Goal: Task Accomplishment & Management: Use online tool/utility

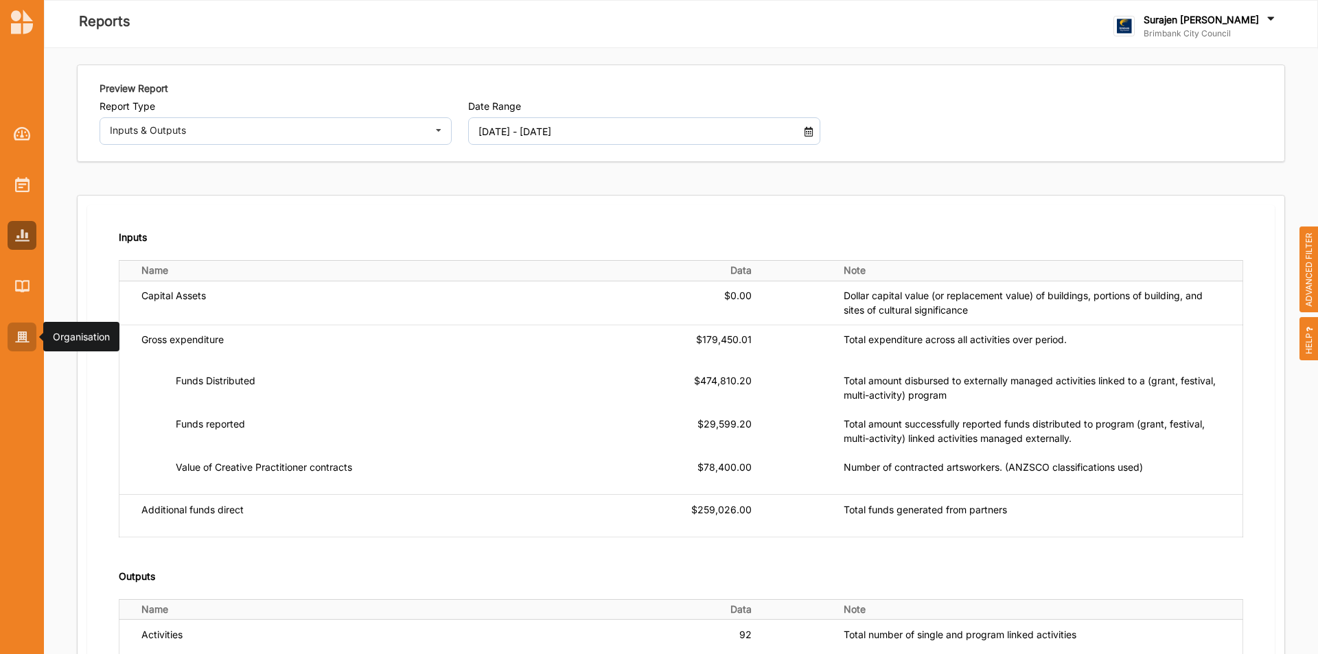
click at [27, 334] on img at bounding box center [22, 338] width 14 height 12
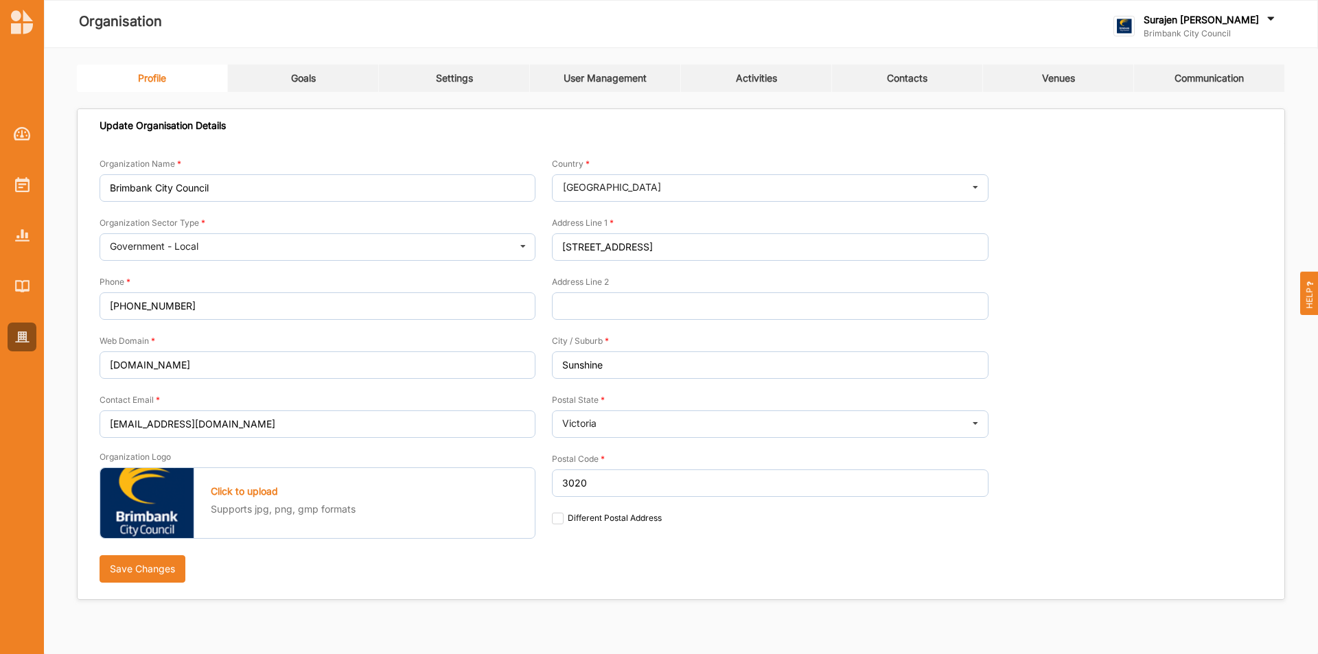
click at [747, 84] on div "Activities" at bounding box center [756, 78] width 41 height 12
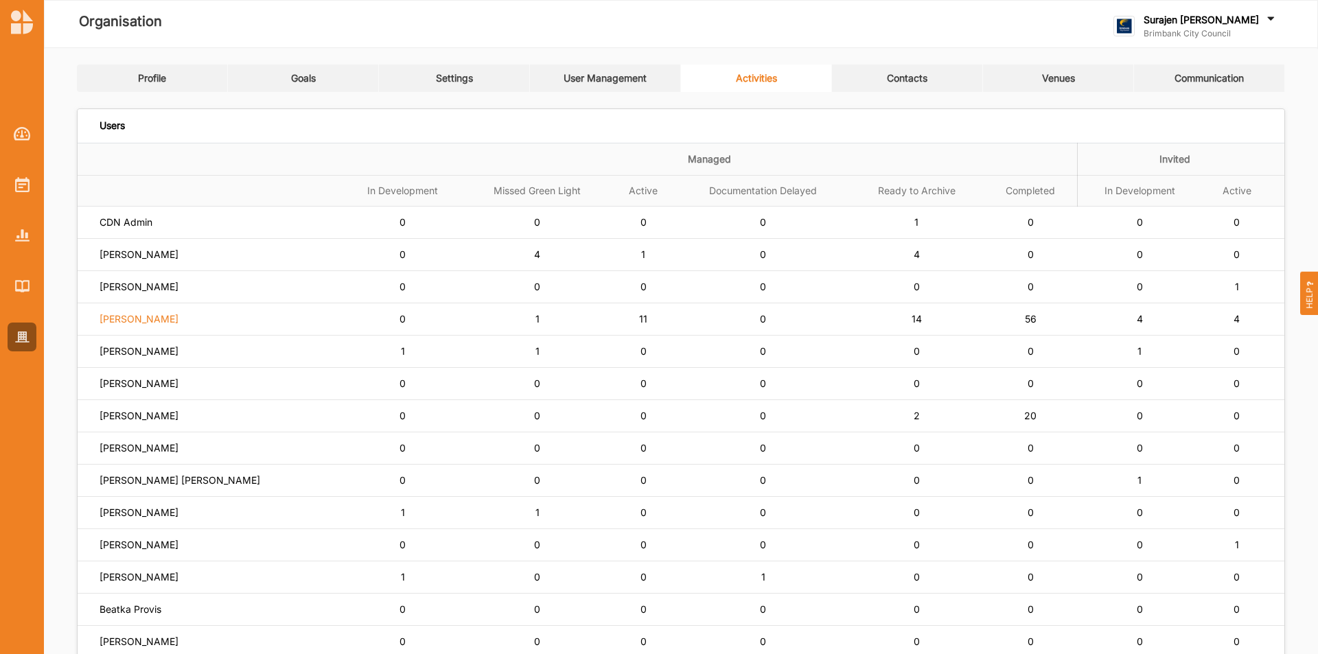
click at [120, 229] on label "[PERSON_NAME]" at bounding box center [126, 222] width 53 height 12
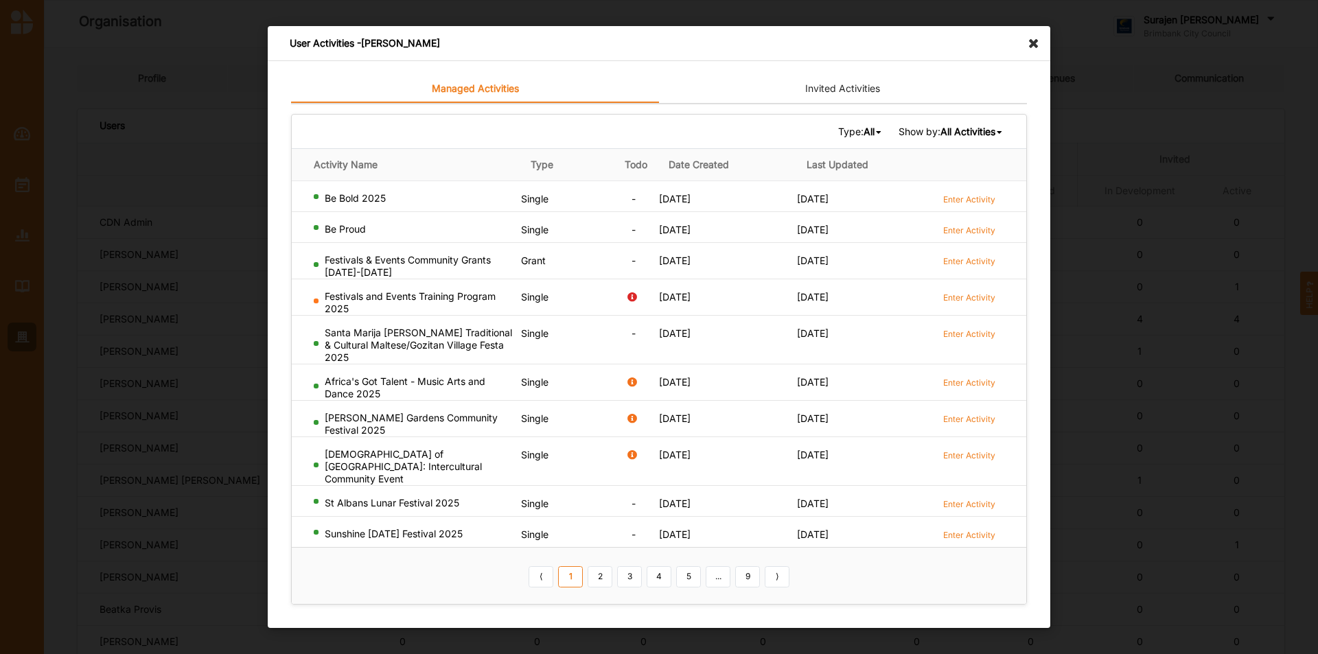
click at [944, 137] on b "All Activities" at bounding box center [968, 132] width 55 height 12
click at [931, 183] on b "Completed Activities" at bounding box center [945, 177] width 93 height 12
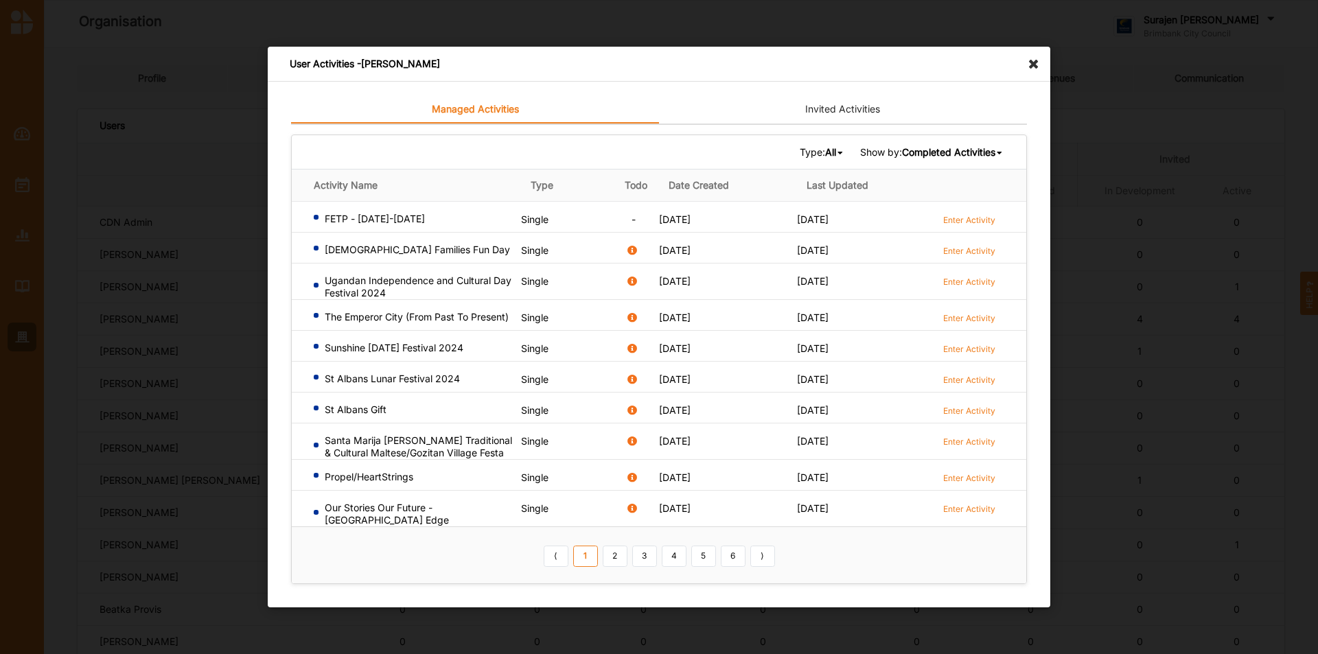
click at [829, 157] on b "All" at bounding box center [830, 152] width 11 height 12
click at [823, 205] on div "Single" at bounding box center [803, 197] width 81 height 25
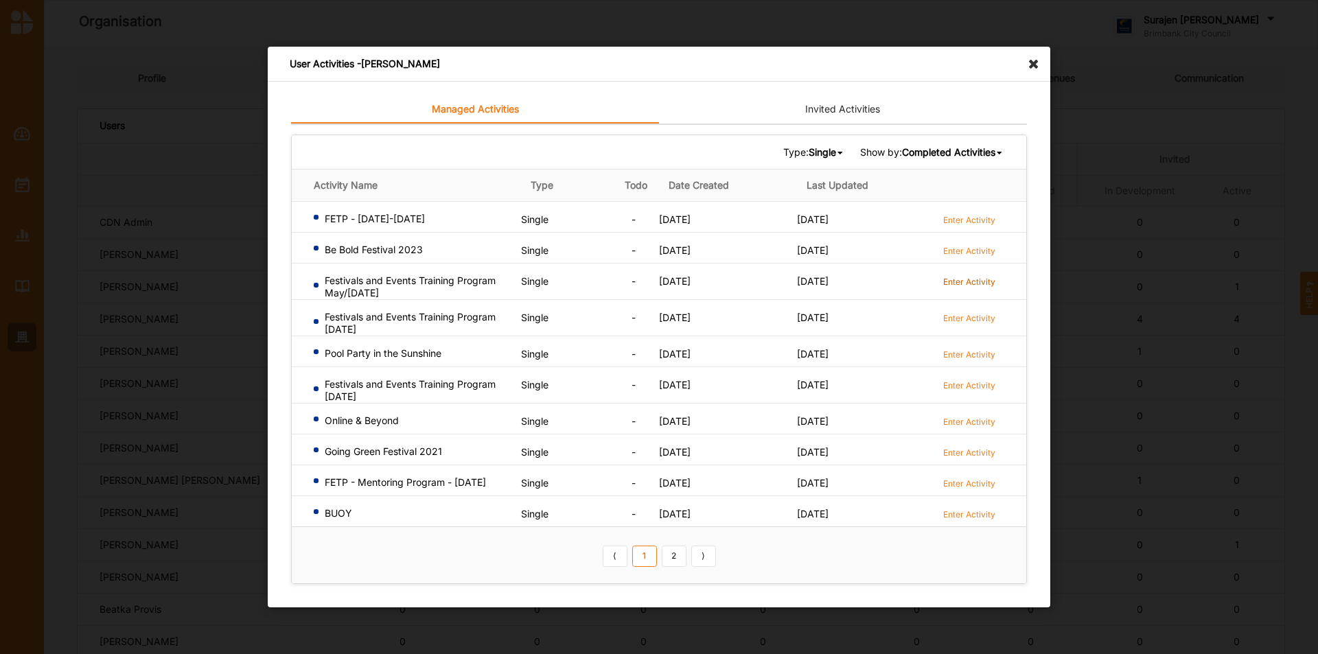
click at [973, 276] on label "Enter Activity" at bounding box center [969, 282] width 52 height 12
click at [1035, 66] on icon at bounding box center [1037, 58] width 22 height 22
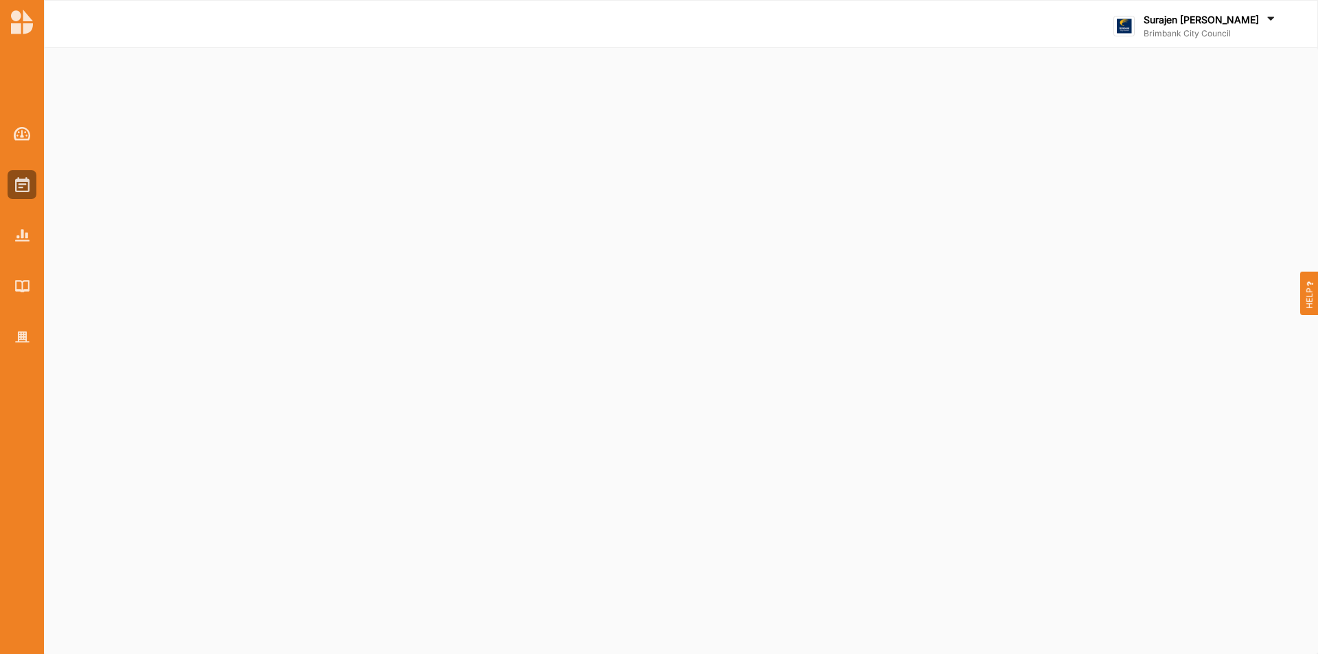
select select "2"
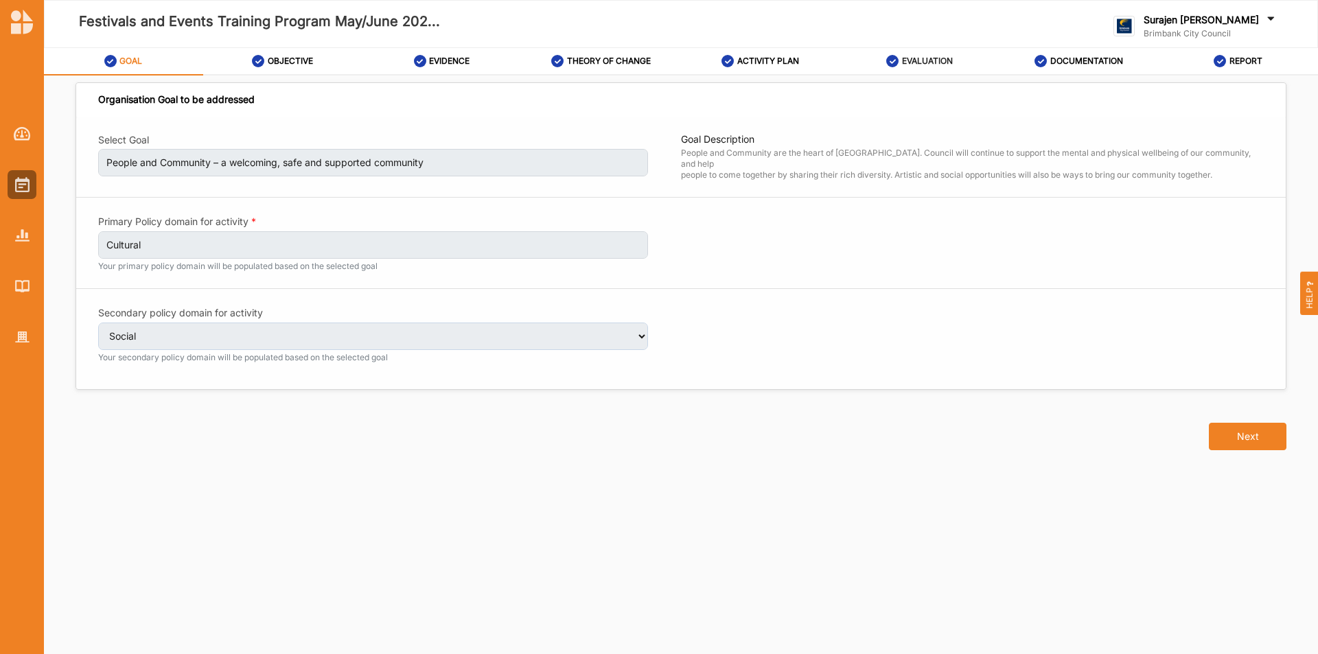
click at [919, 51] on div "EVALUATION" at bounding box center [919, 61] width 67 height 25
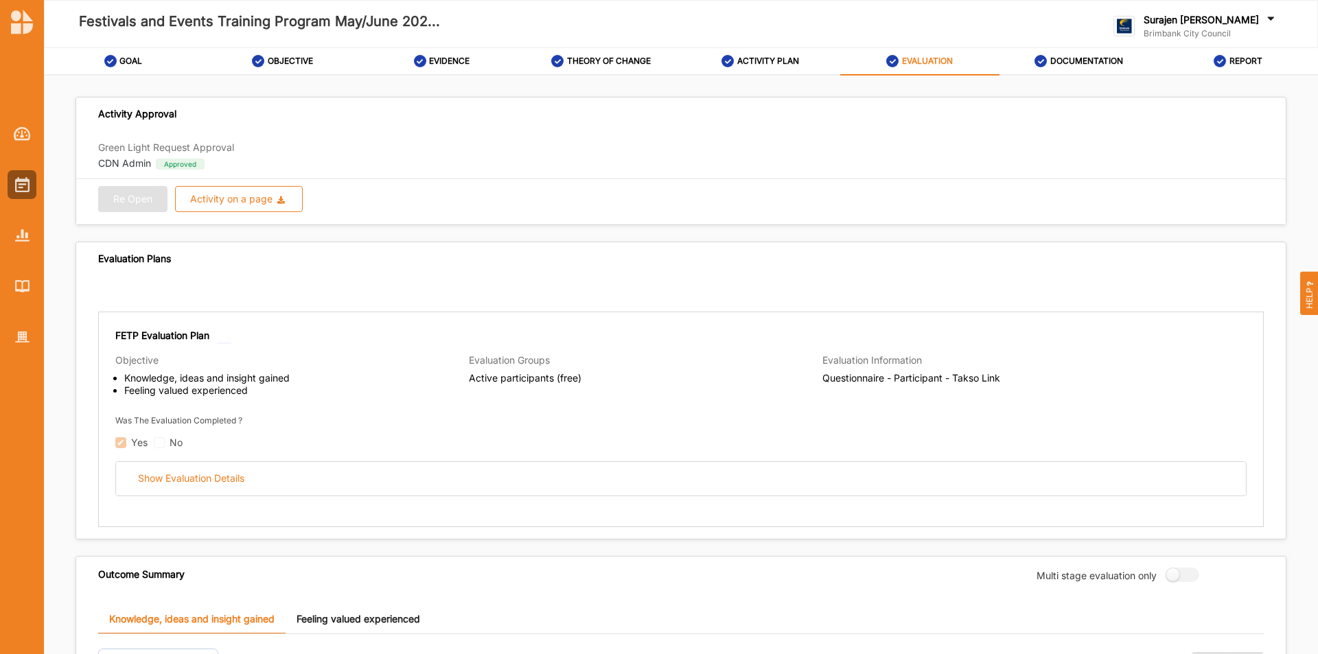
radio input "true"
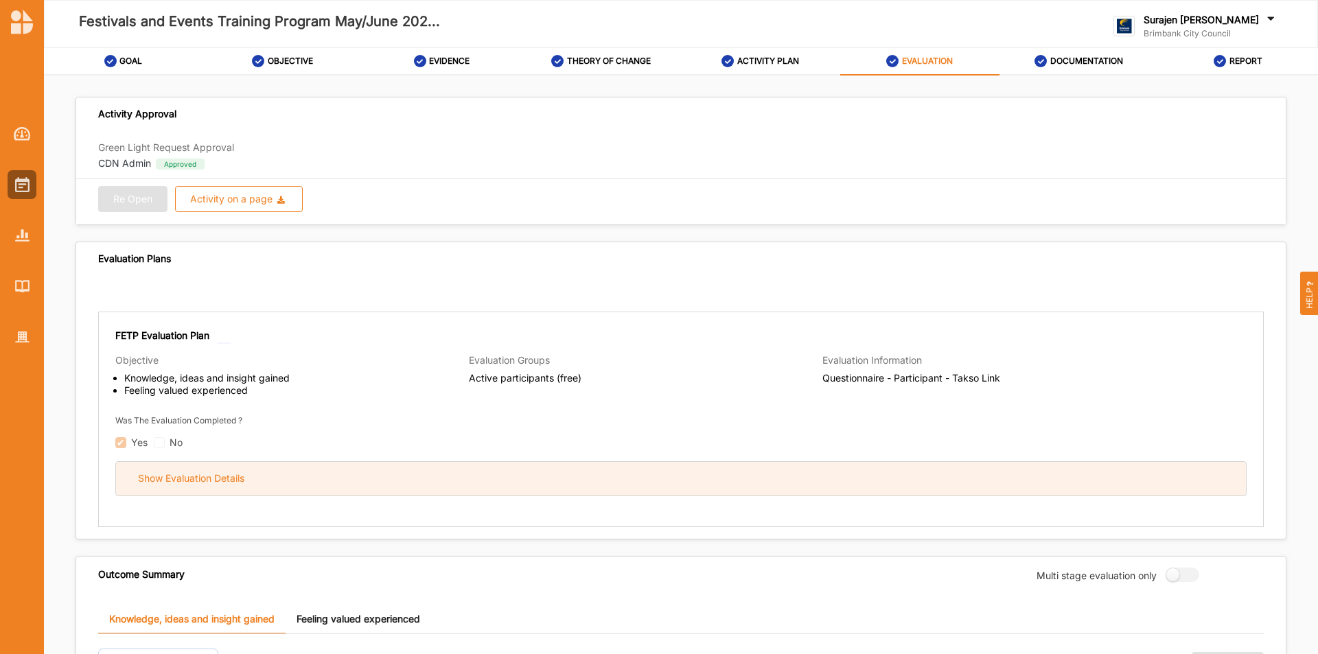
click at [305, 470] on div "Show Evaluation Details" at bounding box center [681, 479] width 1130 height 34
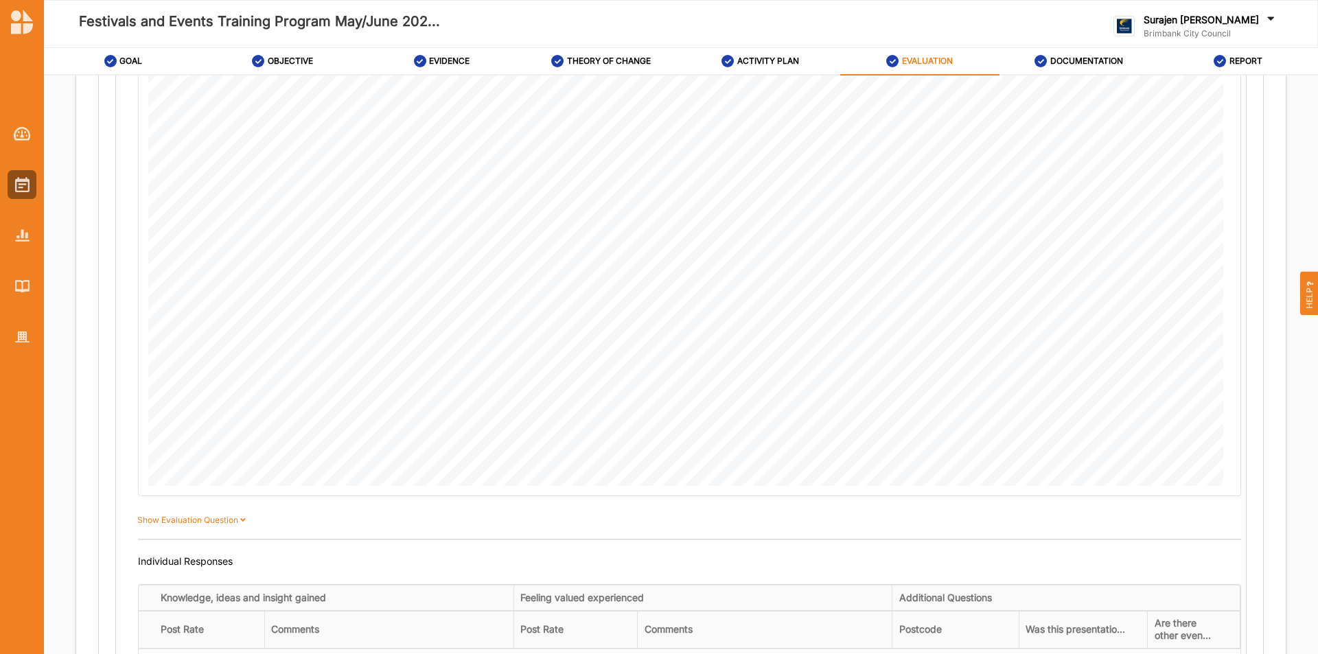
scroll to position [412, 0]
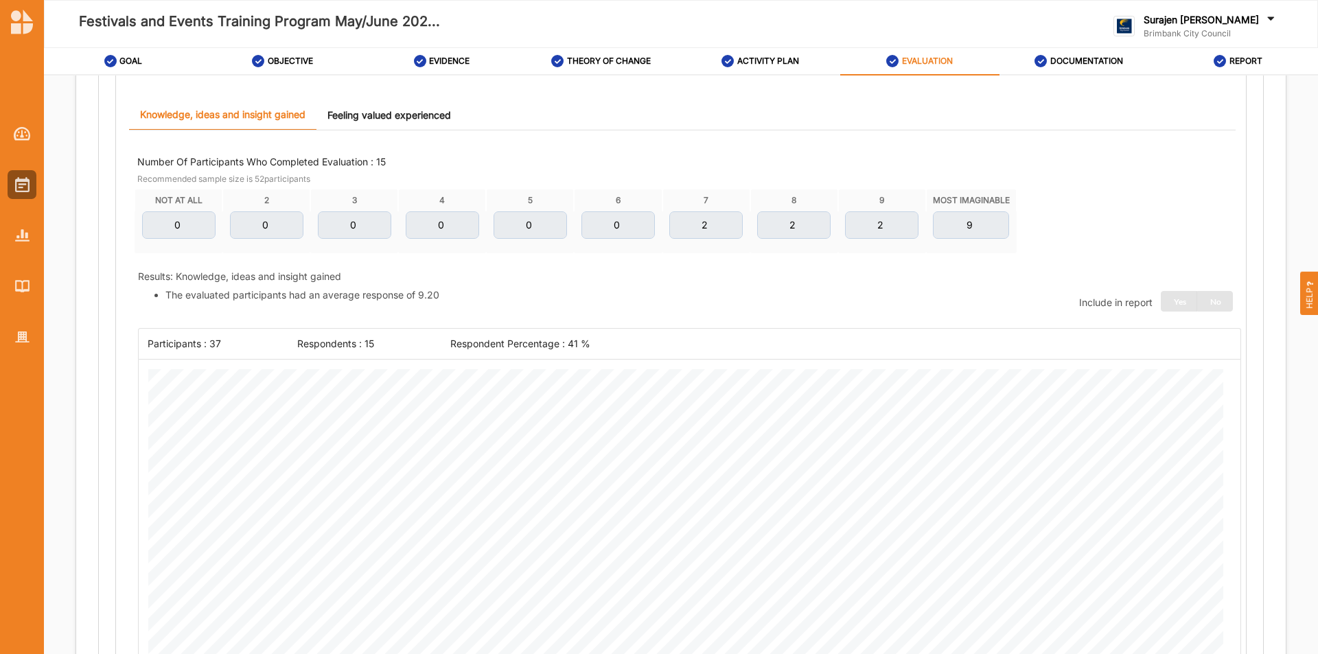
click at [369, 124] on link "Feeling valued experienced" at bounding box center [390, 115] width 146 height 30
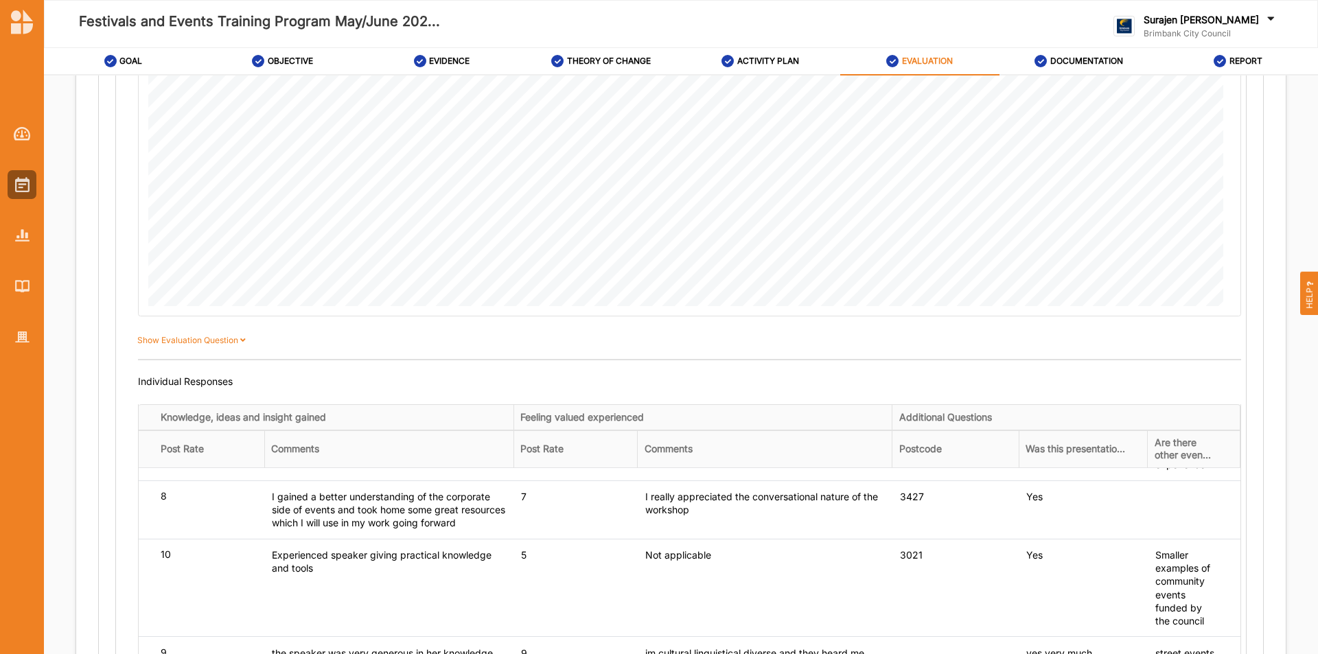
scroll to position [275, 0]
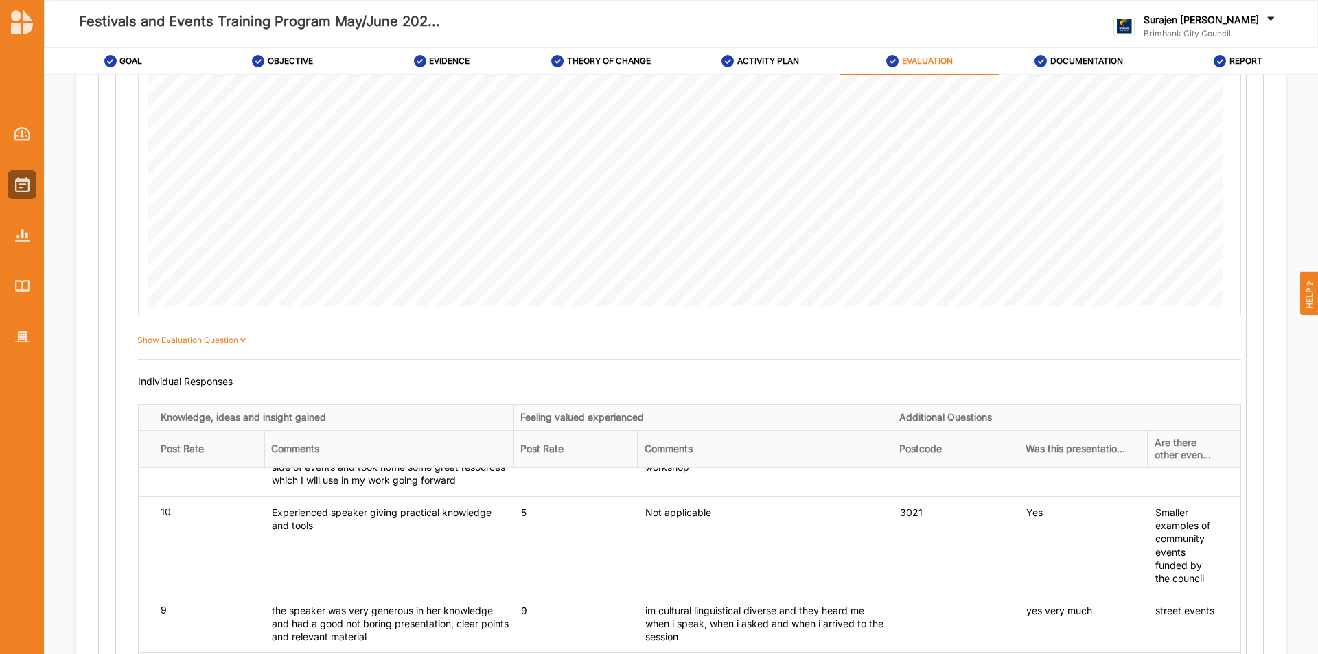
click at [1266, 432] on div "FETP Evaluation Plan Objective Knowledge, ideas and insight gained Feeling valu…" at bounding box center [681, 28] width 1210 height 1512
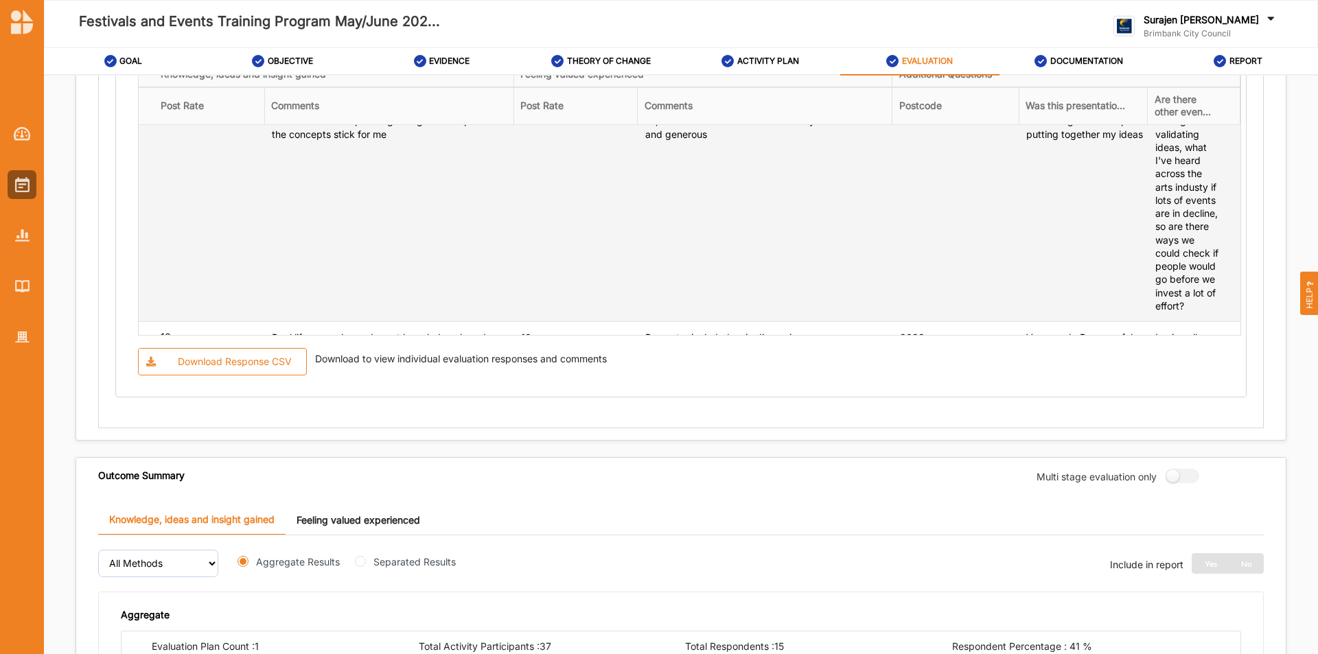
scroll to position [1042, 0]
